Goal: Task Accomplishment & Management: Manage account settings

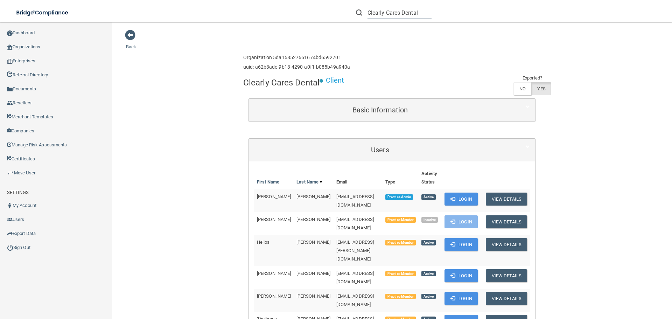
click at [384, 15] on input "Clearly Cares Dental" at bounding box center [400, 12] width 64 height 13
paste input "[EMAIL_ADDRESS][DOMAIN_NAME]"
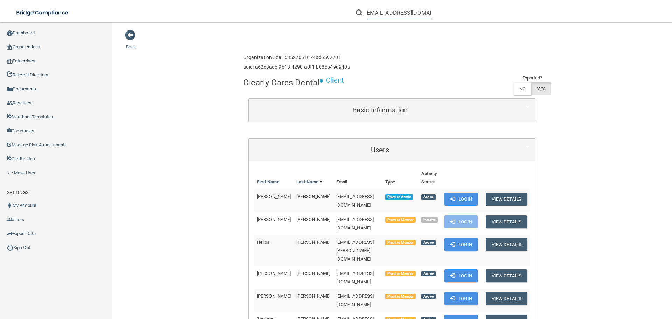
click at [378, 12] on input "[EMAIL_ADDRESS][DOMAIN_NAME]" at bounding box center [400, 12] width 64 height 13
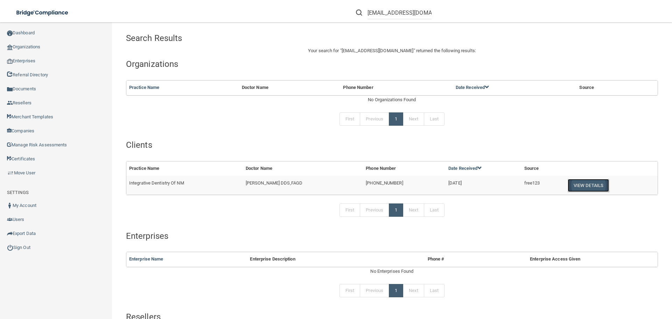
click at [576, 186] on button "View Details" at bounding box center [588, 185] width 41 height 13
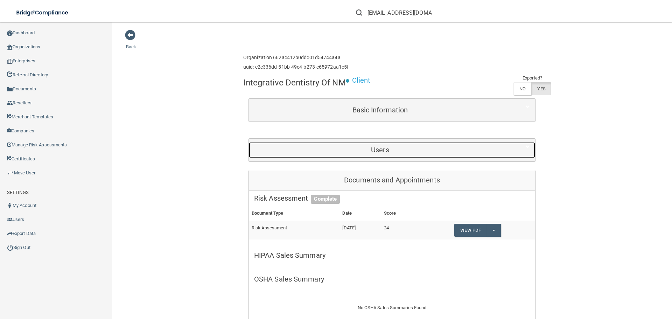
click at [378, 145] on div "Users" at bounding box center [380, 150] width 263 height 16
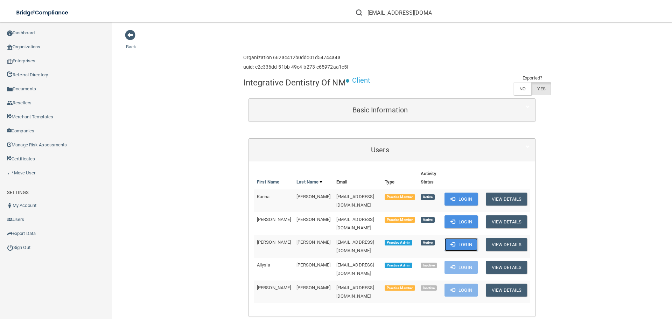
click at [456, 238] on button "Login" at bounding box center [461, 244] width 33 height 13
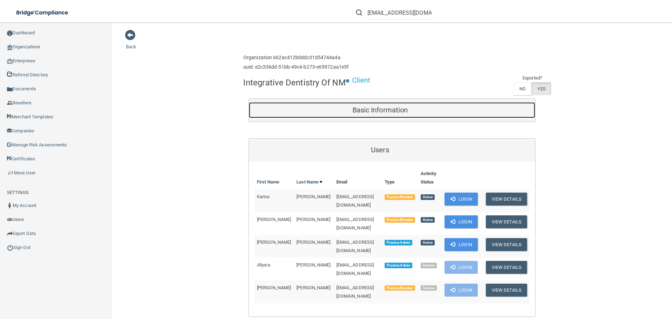
click at [347, 107] on h5 "Basic Information" at bounding box center [380, 110] width 252 height 8
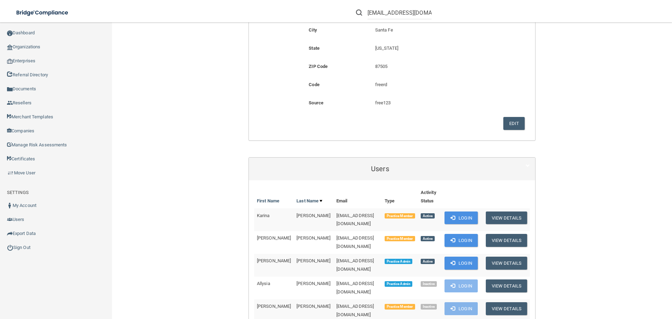
scroll to position [210, 0]
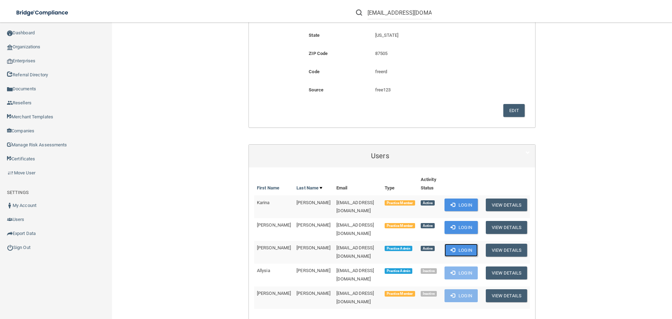
click at [456, 244] on button "Login" at bounding box center [461, 250] width 33 height 13
click at [458, 244] on button "Login" at bounding box center [461, 250] width 33 height 13
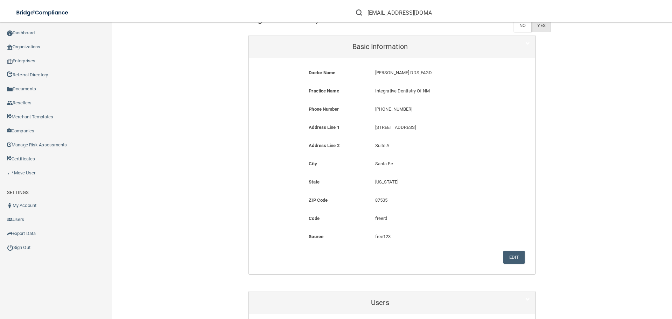
scroll to position [0, 0]
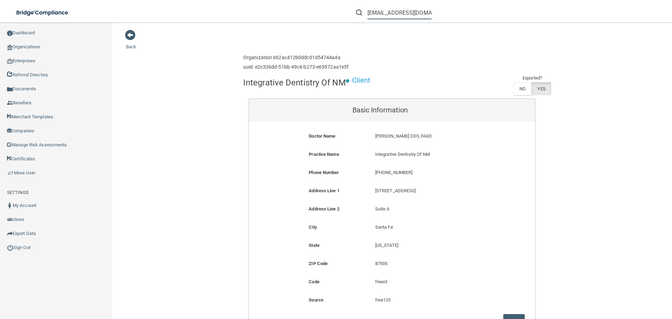
click at [408, 14] on input "[EMAIL_ADDRESS][DOMAIN_NAME]" at bounding box center [400, 12] width 64 height 13
paste input "dr@idofnm"
click at [381, 14] on input "dr@idofnm.com" at bounding box center [400, 12] width 64 height 13
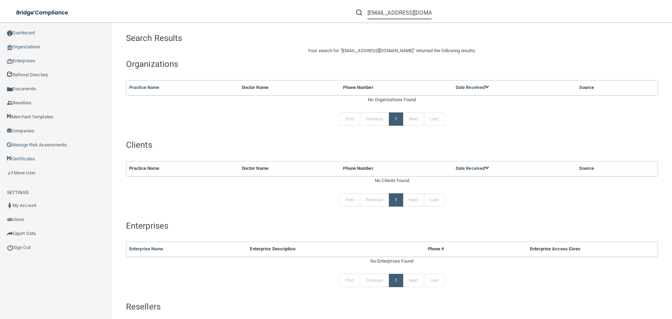
drag, startPoint x: 374, startPoint y: 13, endPoint x: 354, endPoint y: 14, distance: 20.3
click at [354, 14] on form "dr@idofnm.com" at bounding box center [394, 12] width 86 height 13
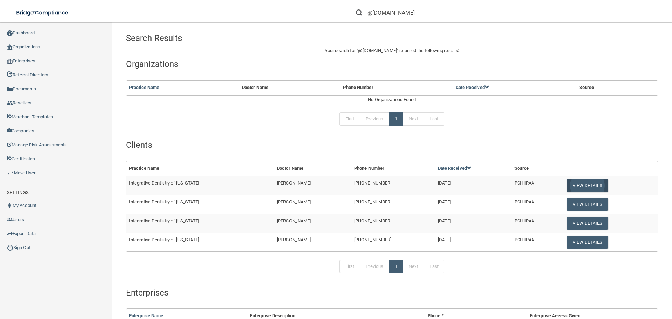
type input "@[DOMAIN_NAME]"
click at [573, 188] on button "View Details" at bounding box center [587, 185] width 41 height 13
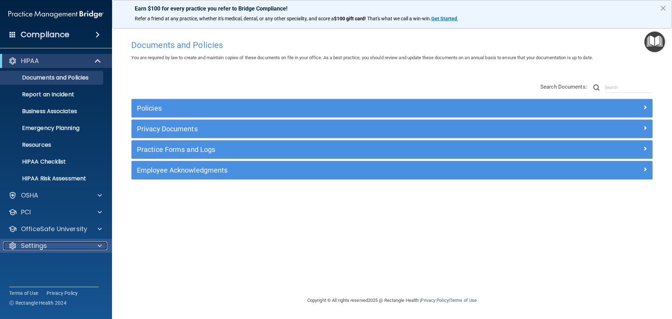
click at [57, 247] on div "Settings" at bounding box center [46, 246] width 87 height 8
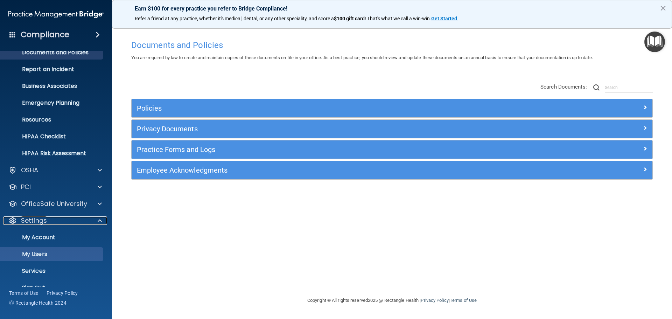
scroll to position [39, 0]
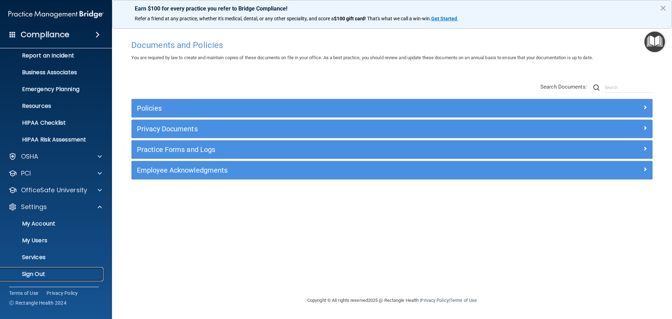
click at [39, 275] on p "Sign Out" at bounding box center [53, 274] width 96 height 7
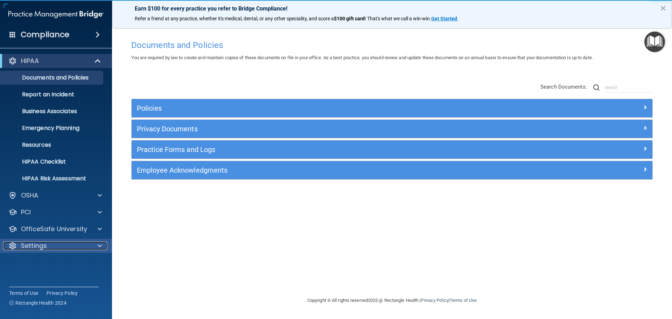
click at [83, 250] on div "Settings" at bounding box center [46, 246] width 87 height 8
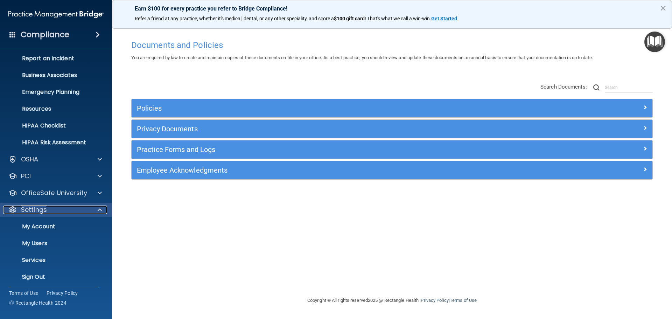
scroll to position [39, 0]
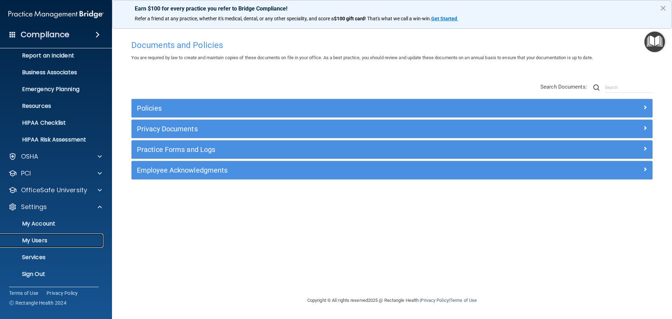
click at [41, 240] on p "My Users" at bounding box center [53, 240] width 96 height 7
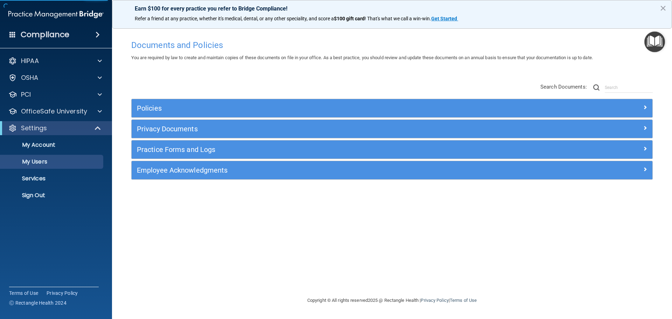
select select "20"
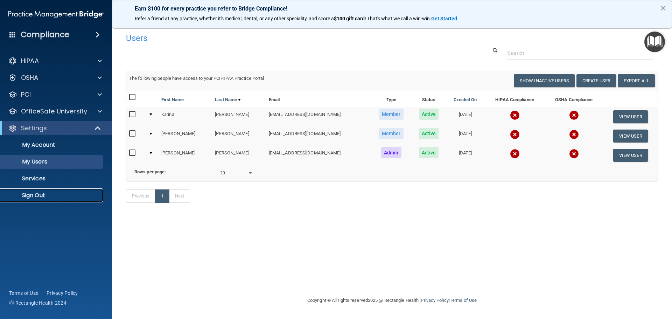
click at [56, 190] on link "Sign Out" at bounding box center [48, 195] width 110 height 14
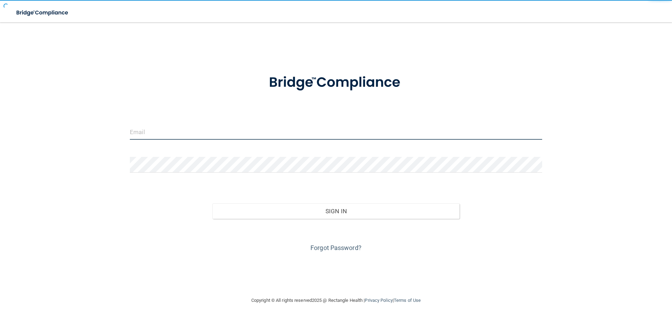
type input "[EMAIL_ADDRESS][DOMAIN_NAME]"
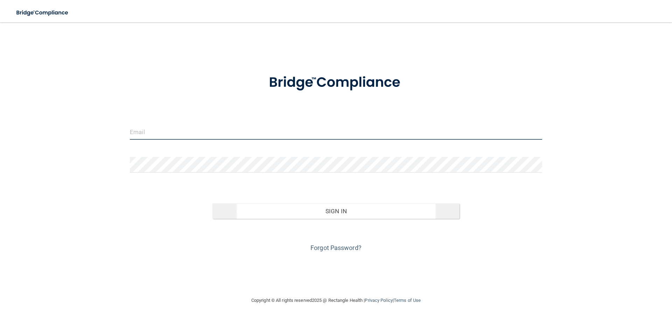
type input "[EMAIL_ADDRESS][DOMAIN_NAME]"
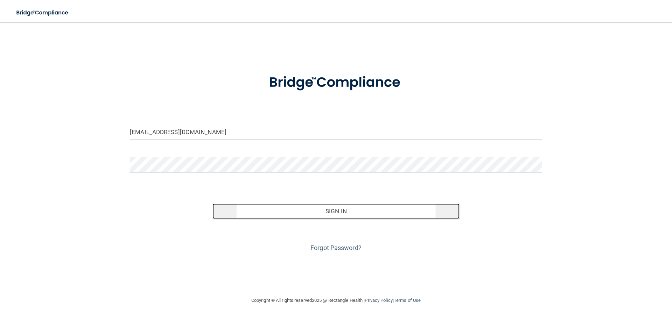
click at [242, 211] on button "Sign In" at bounding box center [335, 210] width 247 height 15
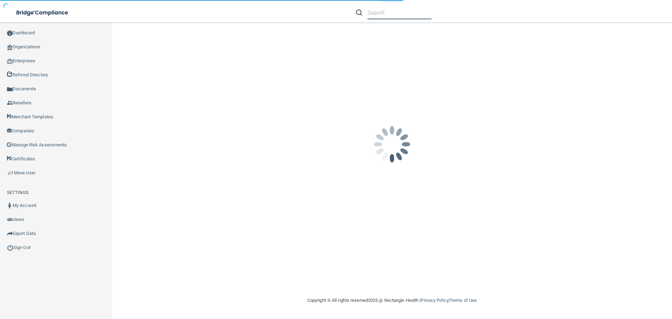
click at [390, 14] on input "text" at bounding box center [400, 12] width 64 height 13
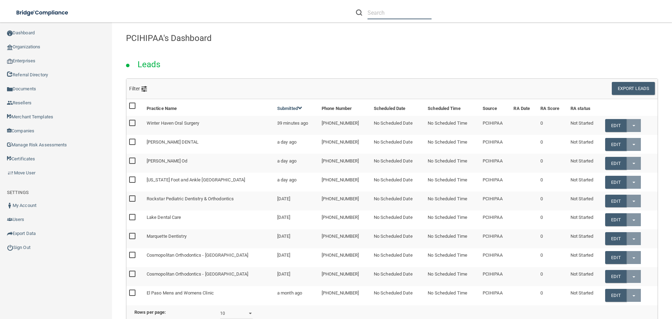
paste input "@[DOMAIN_NAME]"
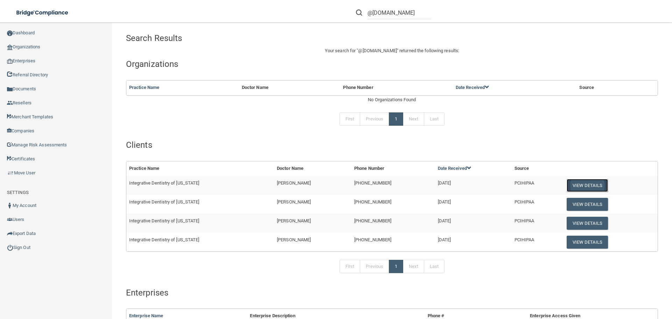
click at [577, 182] on button "View Details" at bounding box center [587, 185] width 41 height 13
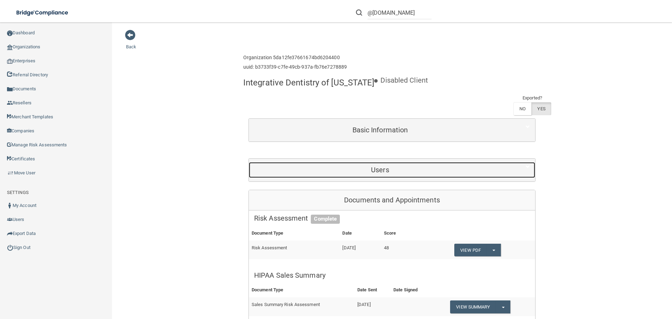
click at [375, 170] on h5 "Users" at bounding box center [380, 170] width 252 height 8
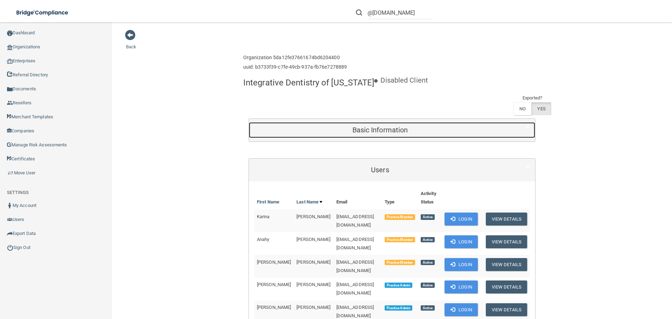
click at [364, 125] on div "Basic Information" at bounding box center [380, 130] width 263 height 16
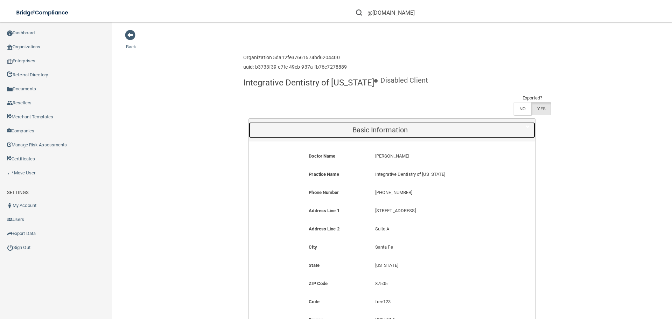
click at [364, 125] on div "Basic Information" at bounding box center [380, 130] width 263 height 16
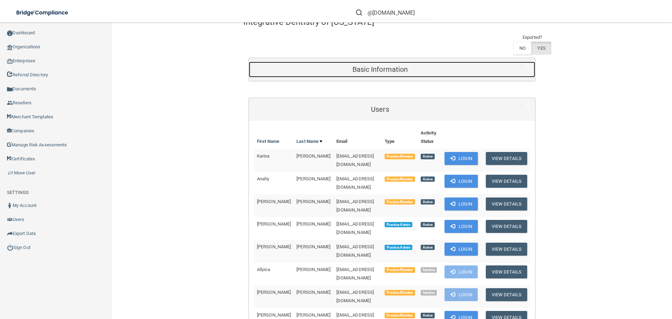
scroll to position [70, 0]
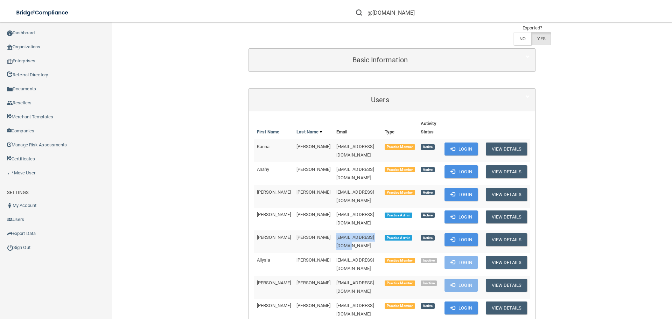
drag, startPoint x: 363, startPoint y: 222, endPoint x: 310, endPoint y: 222, distance: 53.6
click at [334, 230] on td "[EMAIL_ADDRESS][DOMAIN_NAME]" at bounding box center [358, 241] width 48 height 23
click at [342, 212] on span "[EMAIL_ADDRESS][DOMAIN_NAME]" at bounding box center [355, 219] width 38 height 14
drag, startPoint x: 356, startPoint y: 202, endPoint x: 309, endPoint y: 203, distance: 47.6
click at [334, 208] on td "[EMAIL_ADDRESS][DOMAIN_NAME]" at bounding box center [358, 219] width 48 height 23
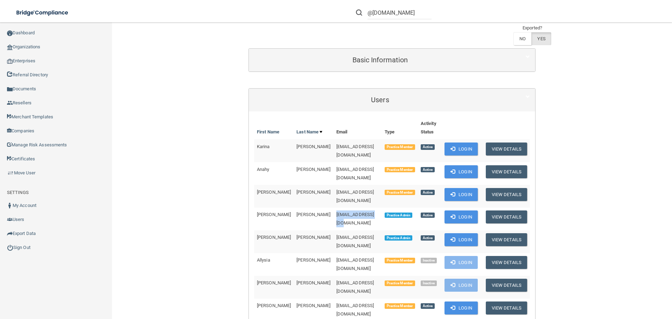
copy span "[EMAIL_ADDRESS][DOMAIN_NAME]"
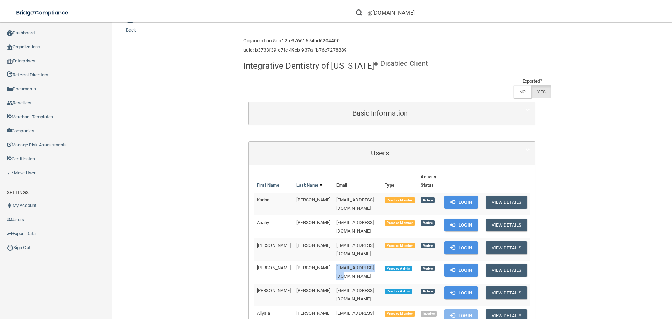
scroll to position [0, 0]
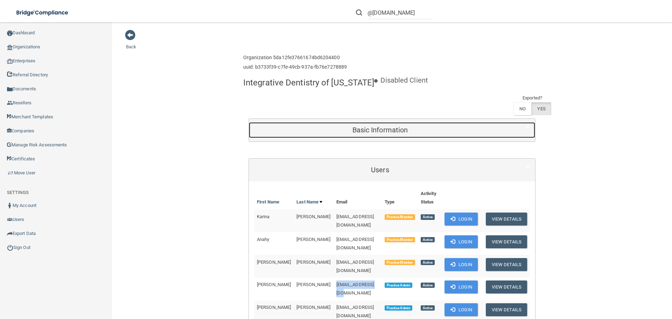
click at [366, 133] on h5 "Basic Information" at bounding box center [380, 130] width 252 height 8
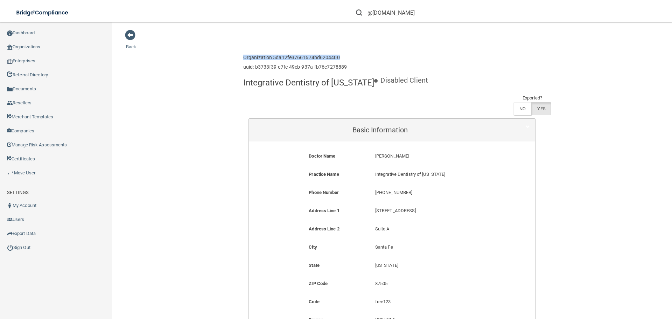
drag, startPoint x: 339, startPoint y: 57, endPoint x: 242, endPoint y: 56, distance: 97.3
click at [243, 56] on h6 "Organization 5da12fe37661674bd6204400" at bounding box center [295, 57] width 104 height 5
copy h6 "Organization 5da12fe37661674bd6204400"
click at [389, 15] on input "@[DOMAIN_NAME]" at bounding box center [400, 12] width 64 height 13
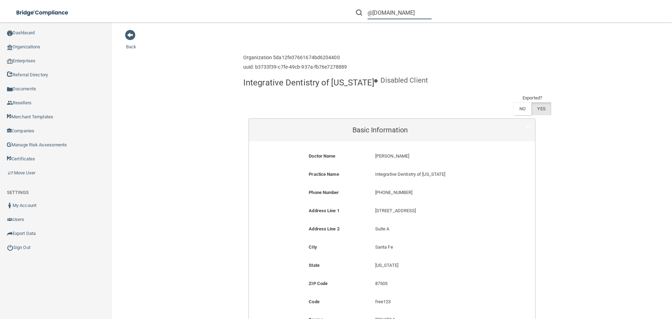
click at [389, 14] on input "@[DOMAIN_NAME]" at bounding box center [400, 12] width 64 height 13
paste input "[EMAIL_ADDRESS]"
click at [379, 14] on input "[EMAIL_ADDRESS][DOMAIN_NAME]'" at bounding box center [400, 12] width 64 height 13
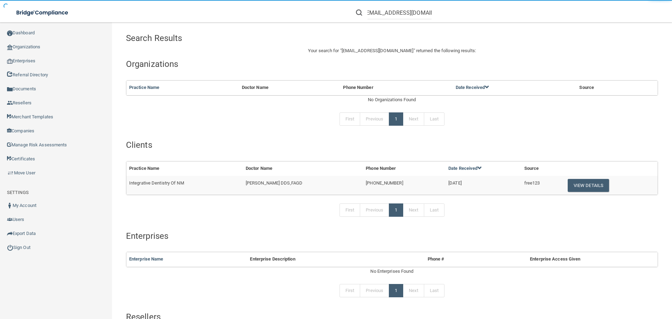
scroll to position [0, 0]
click at [429, 13] on form "[EMAIL_ADDRESS][DOMAIN_NAME]'" at bounding box center [394, 12] width 86 height 13
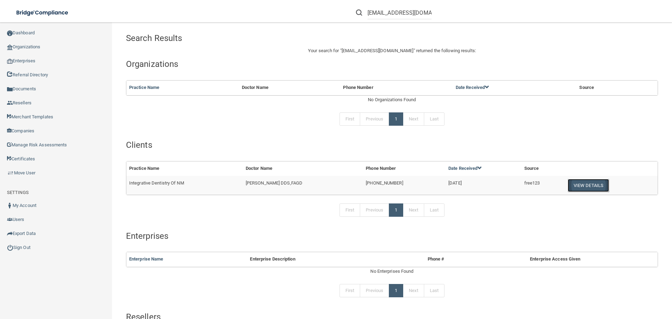
click at [597, 187] on button "View Details" at bounding box center [588, 185] width 41 height 13
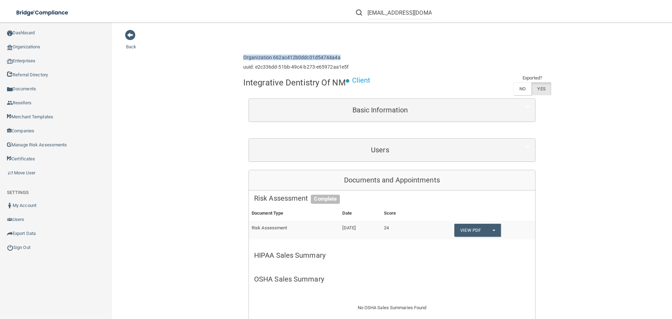
drag, startPoint x: 331, startPoint y: 57, endPoint x: 240, endPoint y: 56, distance: 91.7
copy h6 "Organization 662ac412b0ddc01d54744a4a"
click at [48, 172] on link "Move User" at bounding box center [56, 173] width 112 height 14
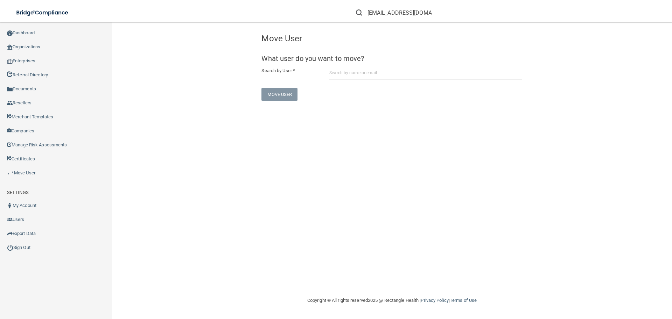
click at [414, 20] on li "[EMAIL_ADDRESS][DOMAIN_NAME]'" at bounding box center [394, 12] width 86 height 25
click at [418, 15] on input "[EMAIL_ADDRESS][DOMAIN_NAME]'" at bounding box center [400, 12] width 64 height 13
paste input "@[DOMAIN_NAME]"
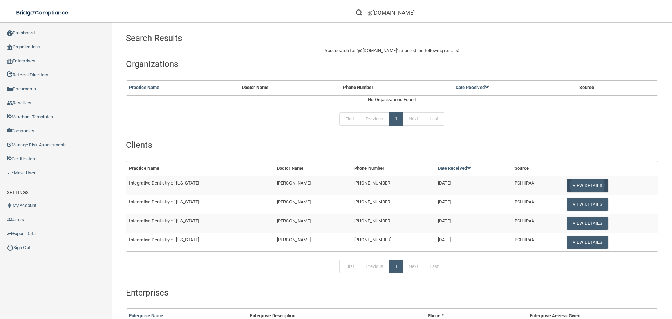
type input "@[DOMAIN_NAME]"
click at [592, 184] on button "View Details" at bounding box center [587, 185] width 41 height 13
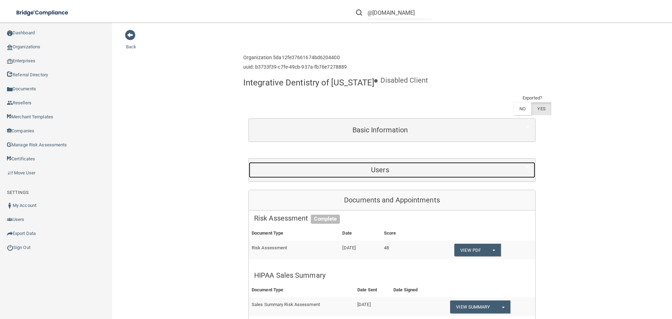
click at [371, 176] on div "Users" at bounding box center [380, 170] width 263 height 16
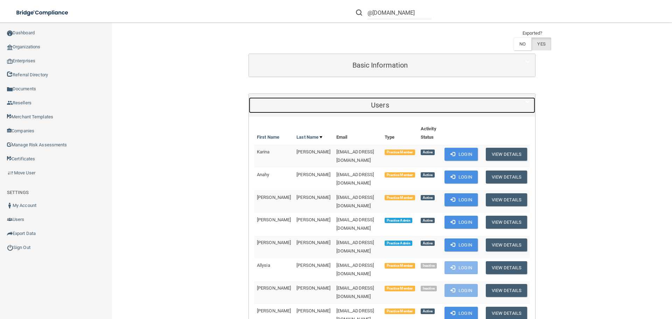
scroll to position [70, 0]
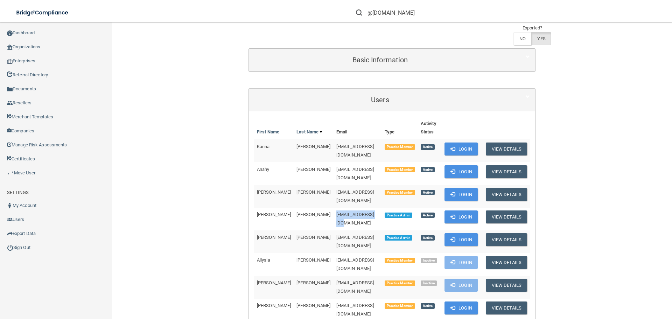
drag, startPoint x: 356, startPoint y: 202, endPoint x: 309, endPoint y: 201, distance: 46.6
click at [334, 208] on td "[EMAIL_ADDRESS][DOMAIN_NAME]" at bounding box center [358, 219] width 48 height 23
copy span "[EMAIL_ADDRESS][DOMAIN_NAME]"
click at [26, 170] on link "Move User" at bounding box center [56, 173] width 112 height 14
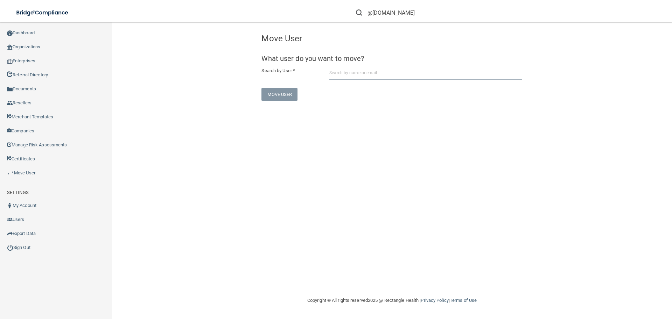
click at [359, 71] on input "text" at bounding box center [425, 73] width 193 height 13
paste input "[EMAIL_ADDRESS][DOMAIN_NAME]"
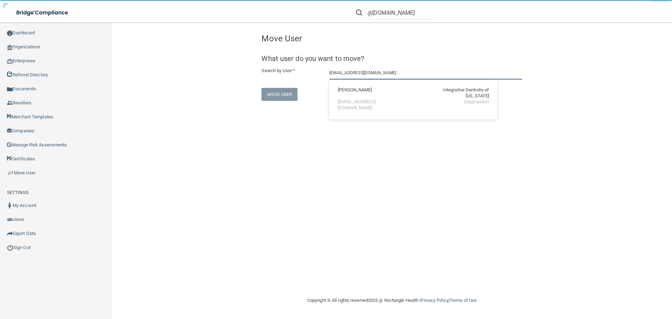
click at [378, 76] on input "[EMAIL_ADDRESS][DOMAIN_NAME]" at bounding box center [425, 73] width 193 height 13
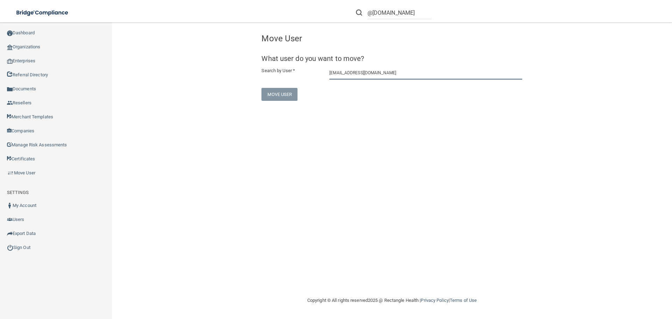
click at [380, 73] on input "[EMAIL_ADDRESS][DOMAIN_NAME]" at bounding box center [425, 73] width 193 height 13
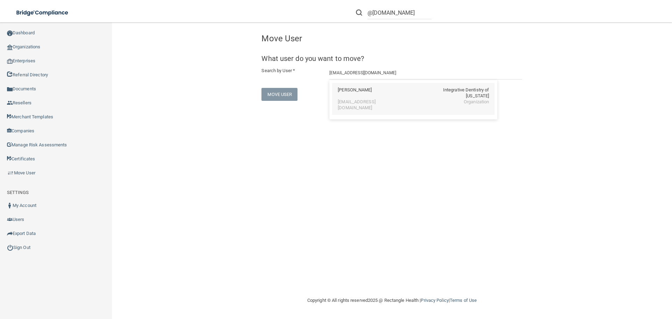
click at [372, 95] on div "[PERSON_NAME]" at bounding box center [355, 93] width 34 height 12
type input "[PERSON_NAME]"
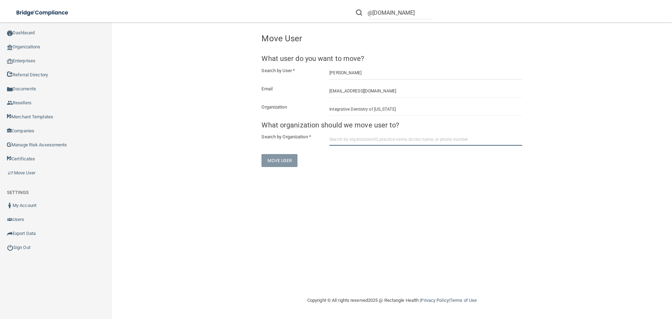
click at [381, 138] on input "text" at bounding box center [425, 139] width 193 height 13
paste input "662ac412b0ddc01d54744a4a"
click at [423, 141] on input "662ac412b0ddc01d54744a4a" at bounding box center [425, 139] width 193 height 13
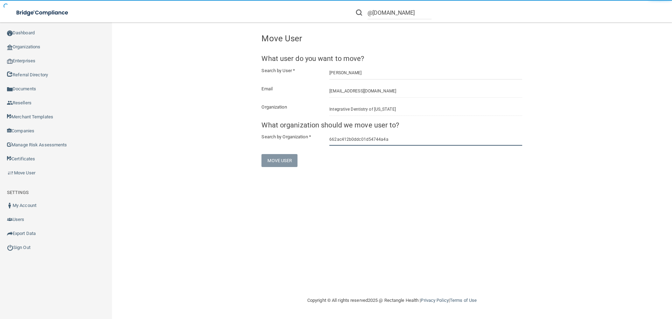
click at [419, 142] on input "662ac412b0ddc01d54744a4a" at bounding box center [425, 139] width 193 height 13
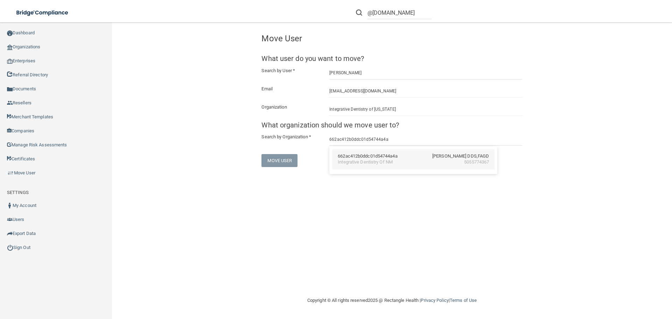
click at [395, 160] on div "Integrative Dentistry Of NM 5055774367" at bounding box center [413, 162] width 151 height 6
type input "Integrative Dentistry Of NM"
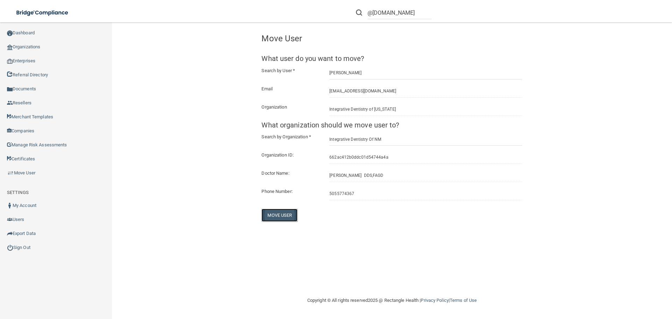
click at [293, 216] on button "Move User" at bounding box center [279, 215] width 36 height 13
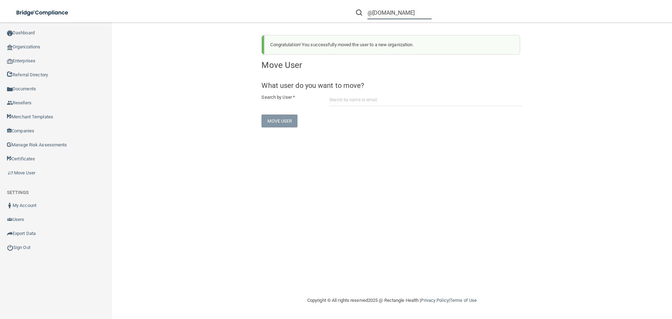
click at [414, 12] on input "@[DOMAIN_NAME]" at bounding box center [400, 12] width 64 height 13
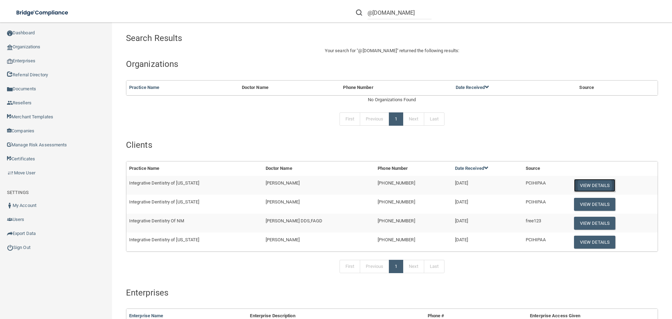
click at [587, 186] on button "View Details" at bounding box center [594, 185] width 41 height 13
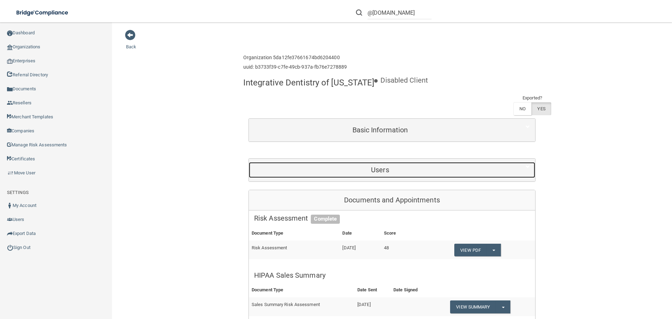
click at [343, 175] on div "Users" at bounding box center [380, 170] width 263 height 16
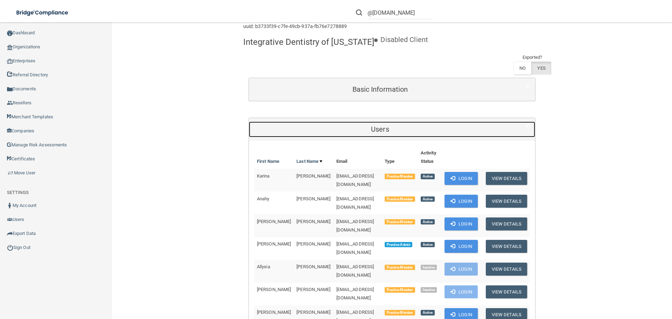
scroll to position [105, 0]
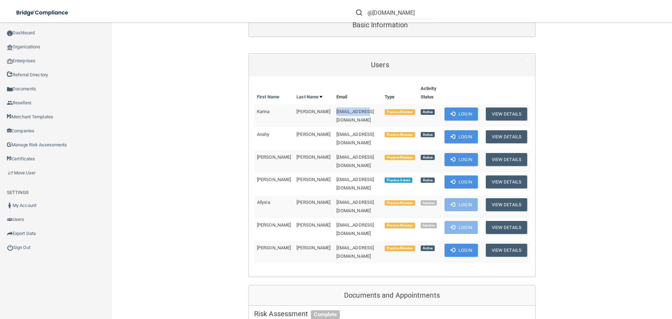
drag, startPoint x: 346, startPoint y: 111, endPoint x: 307, endPoint y: 110, distance: 38.9
click at [334, 110] on td "[EMAIL_ADDRESS][DOMAIN_NAME]" at bounding box center [358, 115] width 48 height 23
copy span "[EMAIL_ADDRESS][DOMAIN_NAME]"
drag, startPoint x: 370, startPoint y: 130, endPoint x: 305, endPoint y: 131, distance: 65.5
click at [305, 131] on tr "[PERSON_NAME] [EMAIL_ADDRESS][DOMAIN_NAME] Practice Member Active Login View De…" at bounding box center [392, 138] width 276 height 23
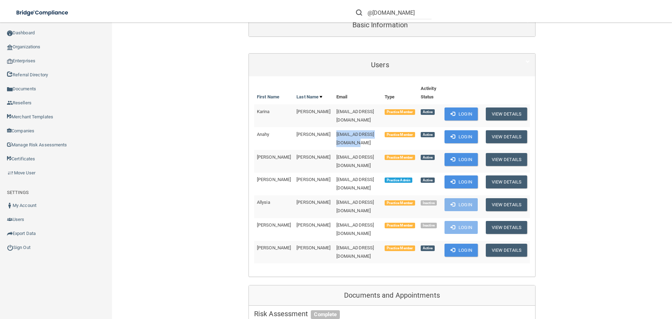
copy tr "[EMAIL_ADDRESS][DOMAIN_NAME]"
drag, startPoint x: 347, startPoint y: 147, endPoint x: 307, endPoint y: 148, distance: 39.6
click at [334, 150] on td "[EMAIL_ADDRESS][DOMAIN_NAME]" at bounding box center [358, 161] width 48 height 23
copy span "[EMAIL_ADDRESS][DOMAIN_NAME]"
drag, startPoint x: 365, startPoint y: 169, endPoint x: 309, endPoint y: 169, distance: 56.0
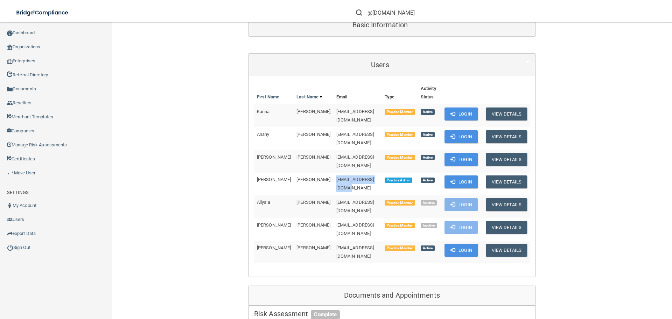
click at [334, 173] on td "[EMAIL_ADDRESS][DOMAIN_NAME]" at bounding box center [358, 184] width 48 height 23
copy span "[EMAIL_ADDRESS][DOMAIN_NAME]"
drag, startPoint x: 367, startPoint y: 223, endPoint x: 307, endPoint y: 226, distance: 60.6
click at [334, 241] on td "[EMAIL_ADDRESS][DOMAIN_NAME]" at bounding box center [358, 252] width 48 height 22
copy span "[EMAIL_ADDRESS][DOMAIN_NAME]"
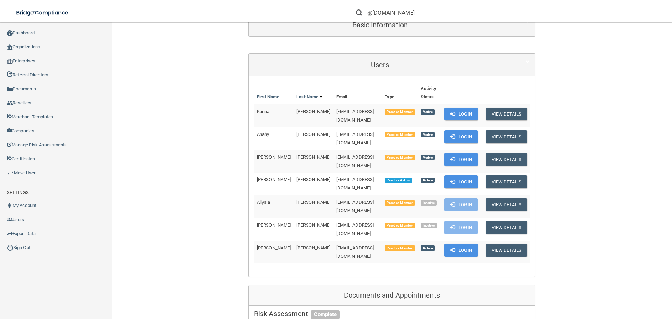
click at [31, 174] on link "Move User" at bounding box center [56, 173] width 112 height 14
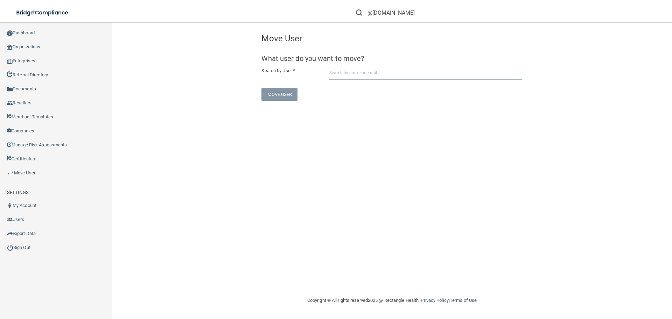
click at [374, 75] on input "text" at bounding box center [425, 73] width 193 height 13
paste input "[EMAIL_ADDRESS][DOMAIN_NAME]"
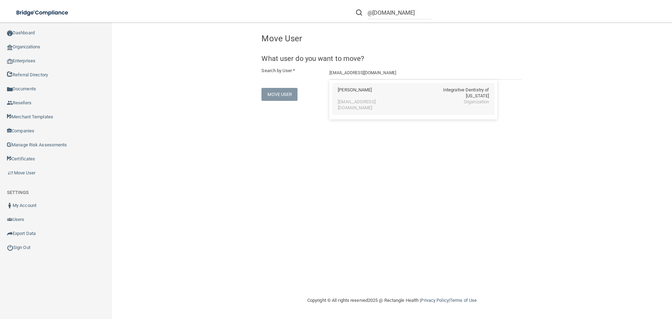
click at [367, 91] on div "[PERSON_NAME]" at bounding box center [355, 93] width 34 height 12
type input "[PERSON_NAME]"
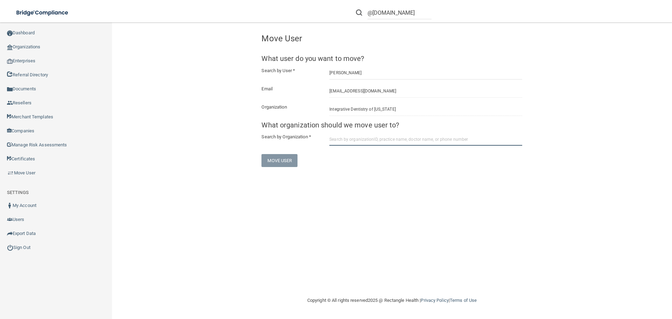
click at [368, 139] on input "text" at bounding box center [425, 139] width 193 height 13
click at [406, 141] on input "text" at bounding box center [425, 139] width 193 height 13
click at [405, 141] on input "text" at bounding box center [425, 139] width 193 height 13
paste input "662ac412b0ddc01d54744a4a"
click at [386, 160] on div "Integrative Dentistry Of NM" at bounding box center [365, 162] width 55 height 6
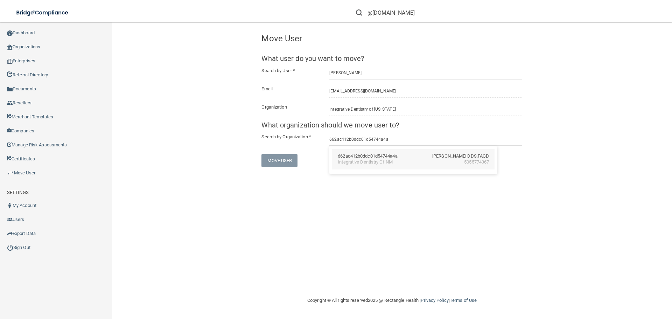
type input "Integrative Dentistry Of NM"
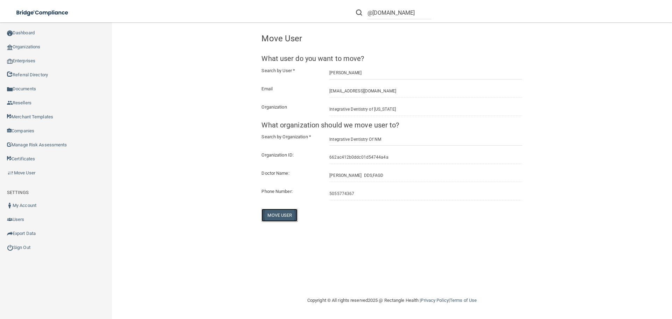
click at [275, 216] on button "Move User" at bounding box center [279, 215] width 36 height 13
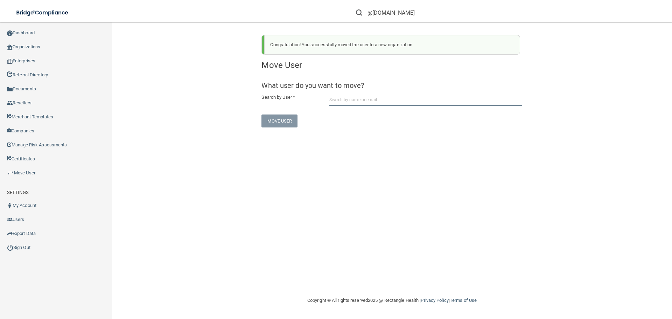
click at [369, 97] on input "text" at bounding box center [425, 99] width 193 height 13
paste input "[EMAIL_ADDRESS][DOMAIN_NAME]"
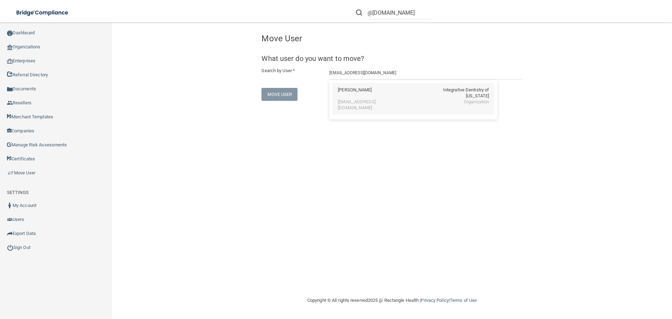
click at [361, 87] on div "[PERSON_NAME]" at bounding box center [355, 93] width 34 height 12
type input "[PERSON_NAME]"
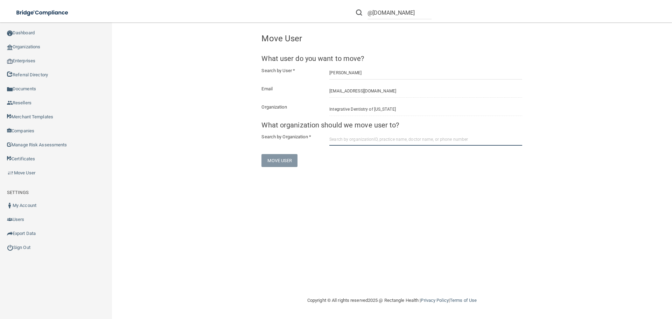
click at [346, 136] on input "text" at bounding box center [425, 139] width 193 height 13
paste input "662ac412b0ddc01d54744a4a"
click at [409, 160] on div "Integrative Dentistry Of NM 5055774367" at bounding box center [413, 162] width 151 height 6
type input "Integrative Dentistry Of NM"
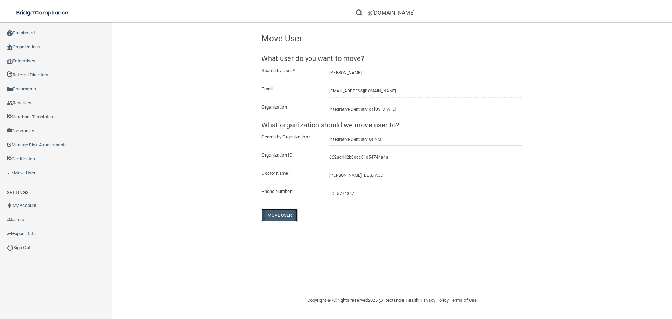
click at [287, 212] on button "Move User" at bounding box center [279, 215] width 36 height 13
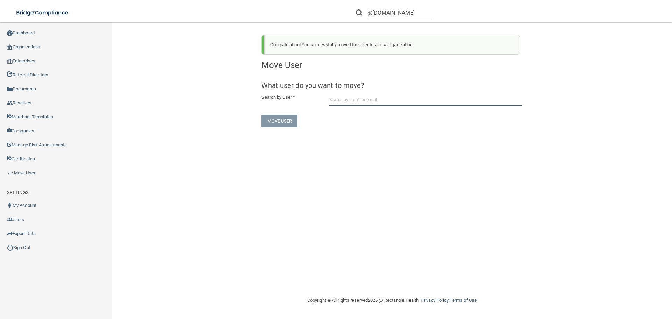
click at [349, 99] on input "text" at bounding box center [425, 99] width 193 height 13
paste input "[EMAIL_ADDRESS][DOMAIN_NAME]"
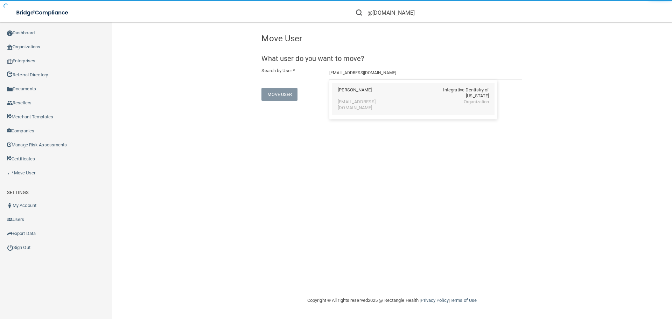
click at [378, 96] on div "[PERSON_NAME] Integrative Dentistry of [US_STATE]" at bounding box center [413, 93] width 151 height 12
type input "[PERSON_NAME]"
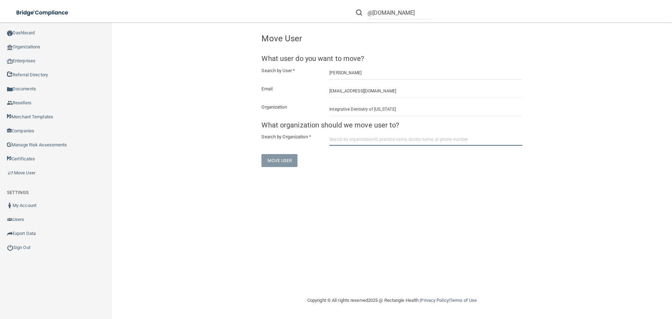
click at [350, 138] on input "text" at bounding box center [425, 139] width 193 height 13
click at [359, 140] on input "text" at bounding box center [425, 139] width 193 height 13
paste input "662ac412b0ddc01d54744a4a"
click at [409, 141] on input "662ac412b0ddc01d54744a4a" at bounding box center [425, 139] width 193 height 13
click at [380, 156] on div "662ac412b0ddc01d54744a4a" at bounding box center [368, 156] width 60 height 6
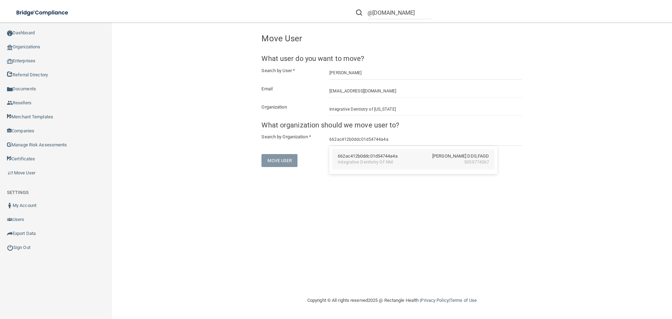
type input "Integrative Dentistry Of NM"
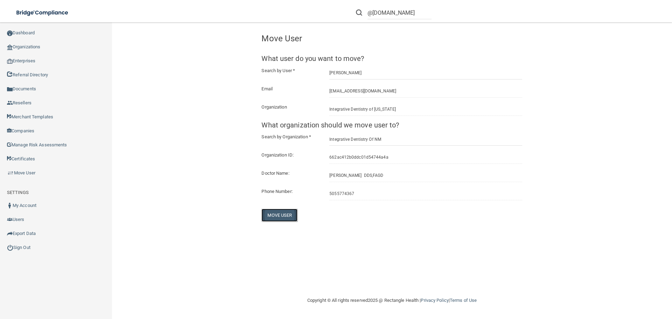
click at [280, 214] on button "Move User" at bounding box center [279, 215] width 36 height 13
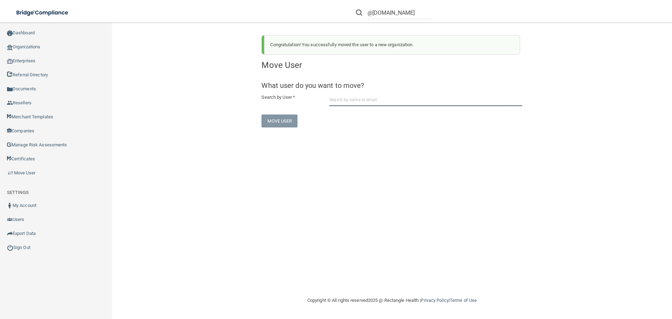
click at [345, 102] on input "text" at bounding box center [425, 99] width 193 height 13
paste input "[EMAIL_ADDRESS][DOMAIN_NAME]"
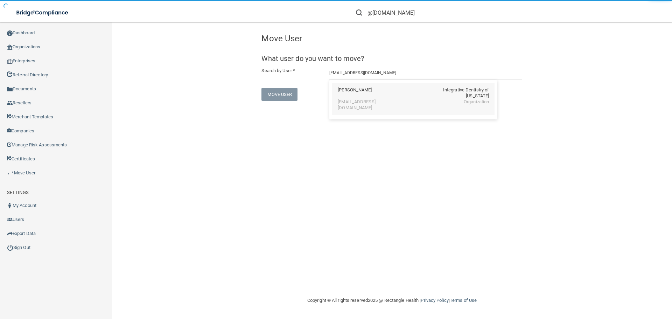
click at [393, 96] on div "[PERSON_NAME] Integrative Dentistry of [US_STATE]" at bounding box center [413, 93] width 151 height 12
type input "[PERSON_NAME]"
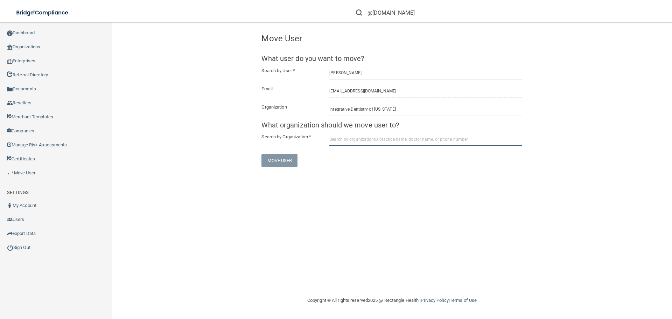
click at [370, 141] on input "text" at bounding box center [425, 139] width 193 height 13
click at [356, 151] on form "What user do you want to move? Search by User * [PERSON_NAME] Email [EMAIL_ADDR…" at bounding box center [391, 111] width 261 height 112
click at [419, 136] on input "662ac412b0ddc01d54744a4a" at bounding box center [425, 139] width 193 height 13
click at [401, 157] on div "662ac412b0ddc01d54744a4a [PERSON_NAME] DDS,FAGD" at bounding box center [413, 156] width 151 height 6
type input "Integrative Dentistry Of NM"
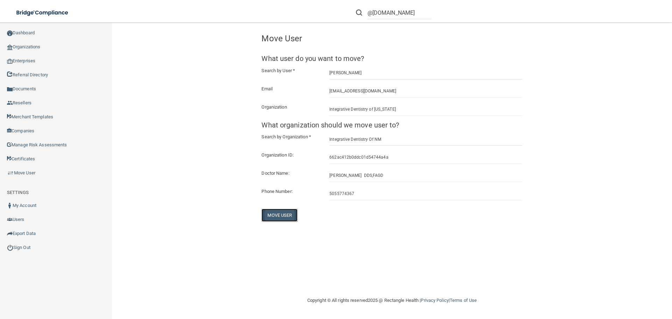
click at [283, 218] on button "Move User" at bounding box center [279, 215] width 36 height 13
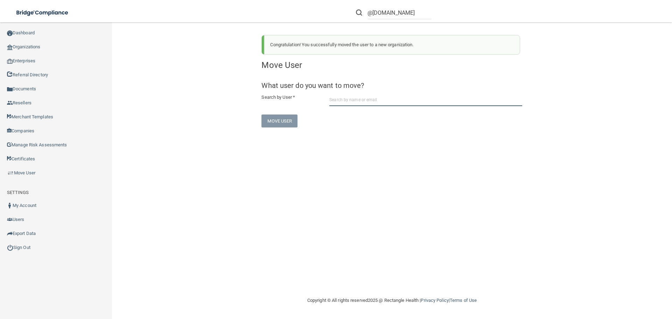
click at [375, 95] on input "text" at bounding box center [425, 99] width 193 height 13
paste input "[EMAIL_ADDRESS][DOMAIN_NAME]"
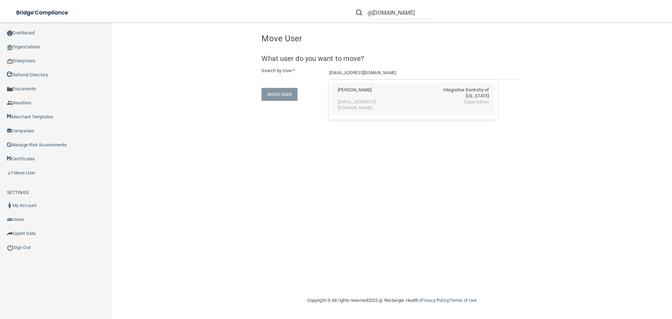
click at [390, 89] on div "[PERSON_NAME] Integrative Dentistry of [US_STATE]" at bounding box center [413, 93] width 151 height 12
type input "[PERSON_NAME]"
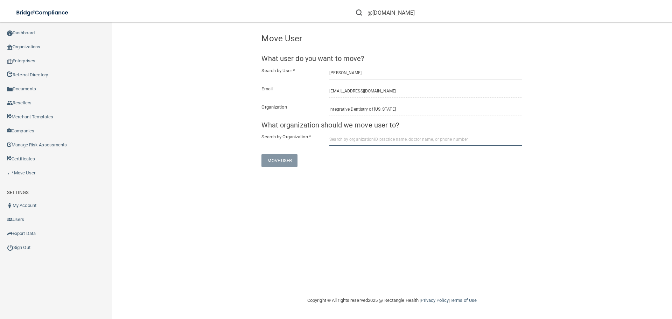
click at [350, 133] on input "text" at bounding box center [425, 139] width 193 height 13
click at [416, 140] on input "662ac412b0ddc01d54744a4a" at bounding box center [425, 139] width 193 height 13
click at [407, 137] on input "662ac412b0ddc01d54744a4a" at bounding box center [425, 139] width 193 height 13
click at [393, 158] on div "662ac412b0ddc01d54744a4a" at bounding box center [368, 156] width 60 height 6
type input "Integrative Dentistry Of NM"
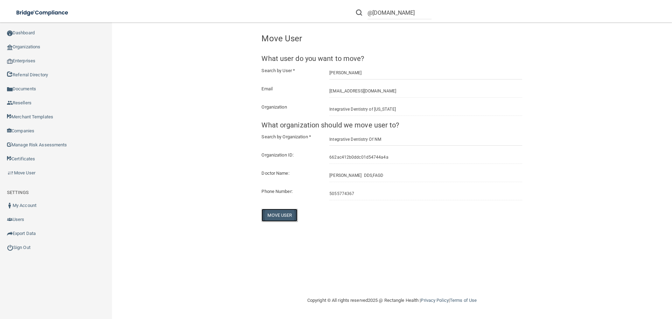
click at [291, 214] on button "Move User" at bounding box center [279, 215] width 36 height 13
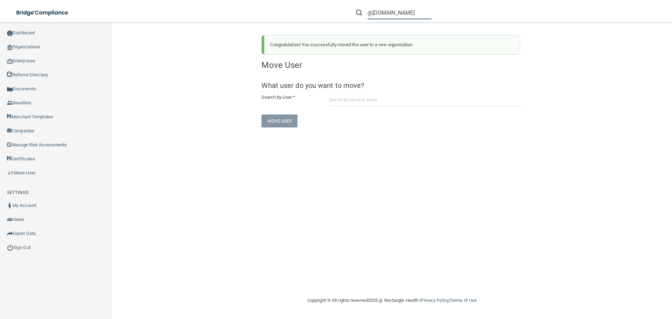
click at [404, 11] on input "@[DOMAIN_NAME]" at bounding box center [400, 12] width 64 height 13
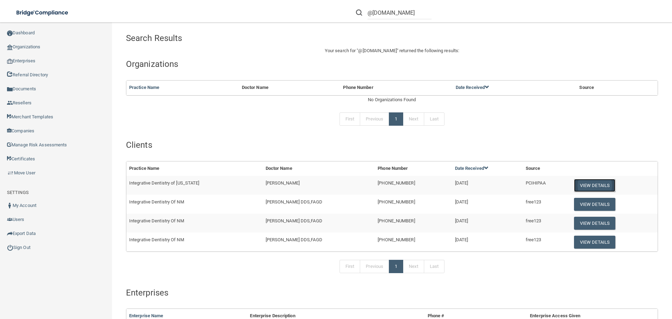
click at [574, 186] on button "View Details" at bounding box center [594, 185] width 41 height 13
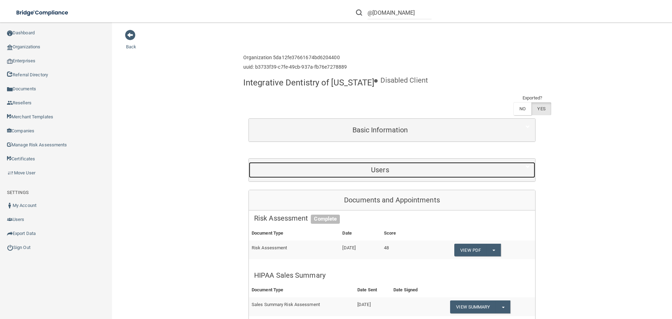
click at [373, 166] on h5 "Users" at bounding box center [380, 170] width 252 height 8
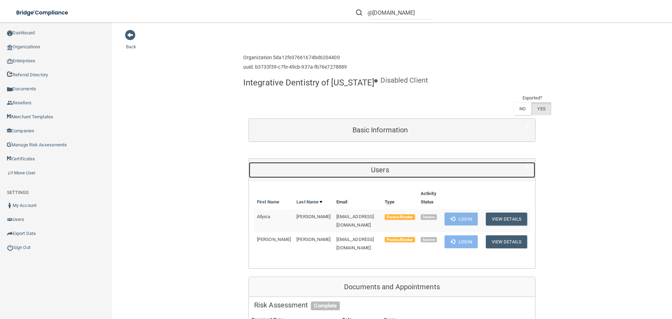
click at [373, 166] on h5 "Users" at bounding box center [380, 170] width 252 height 8
